Goal: Task Accomplishment & Management: Manage account settings

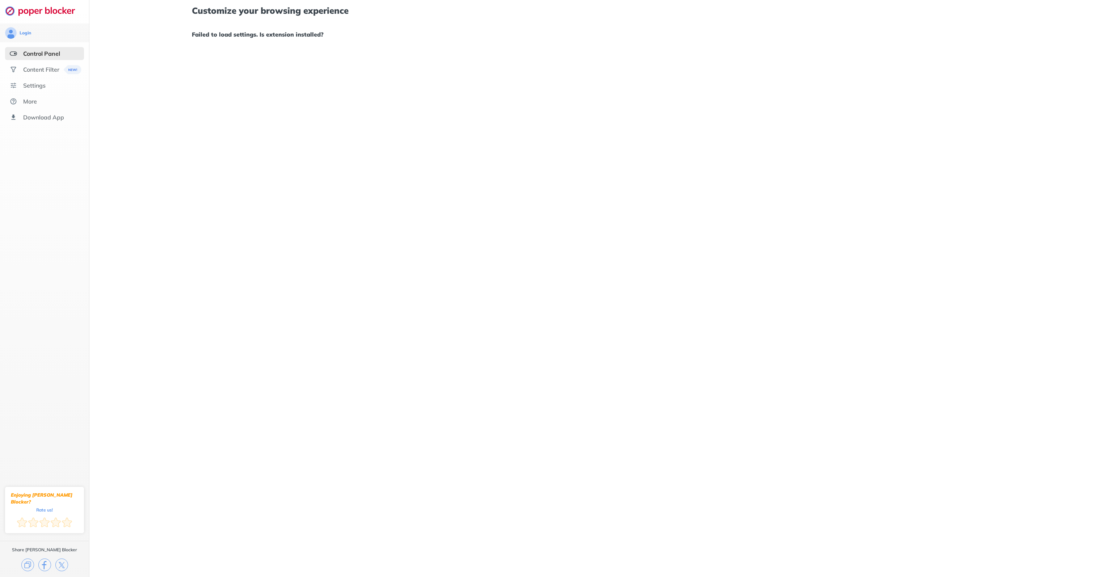
click at [256, 118] on div "Customize your browsing experience Failed to load settings. Is extension instal…" at bounding box center [600, 288] width 1023 height 577
click at [45, 73] on div "Content Filter" at bounding box center [44, 69] width 79 height 13
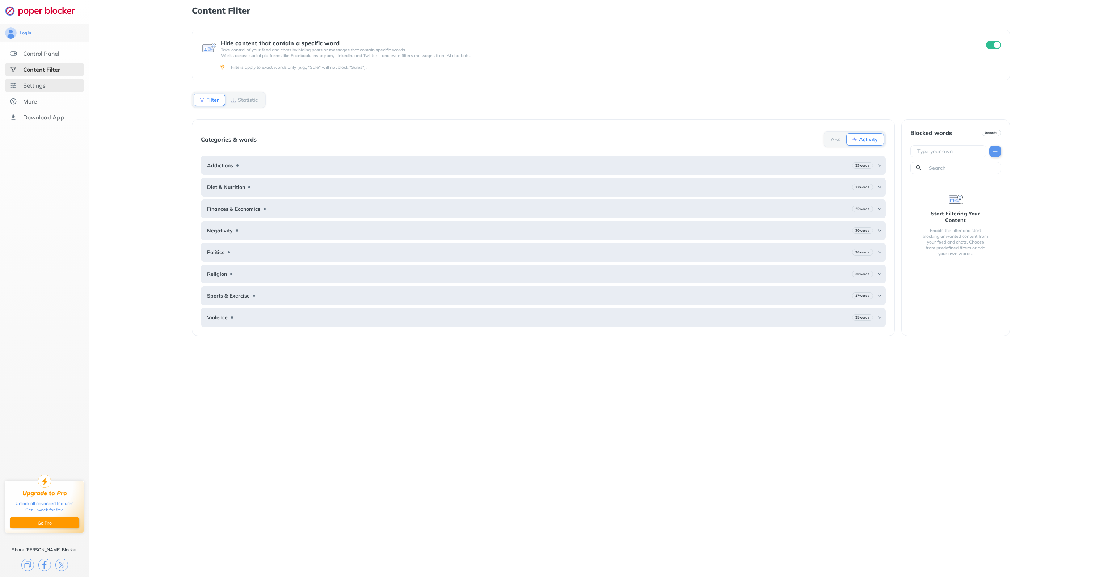
click at [38, 89] on div "Settings" at bounding box center [44, 85] width 79 height 13
